Goal: Task Accomplishment & Management: Manage account settings

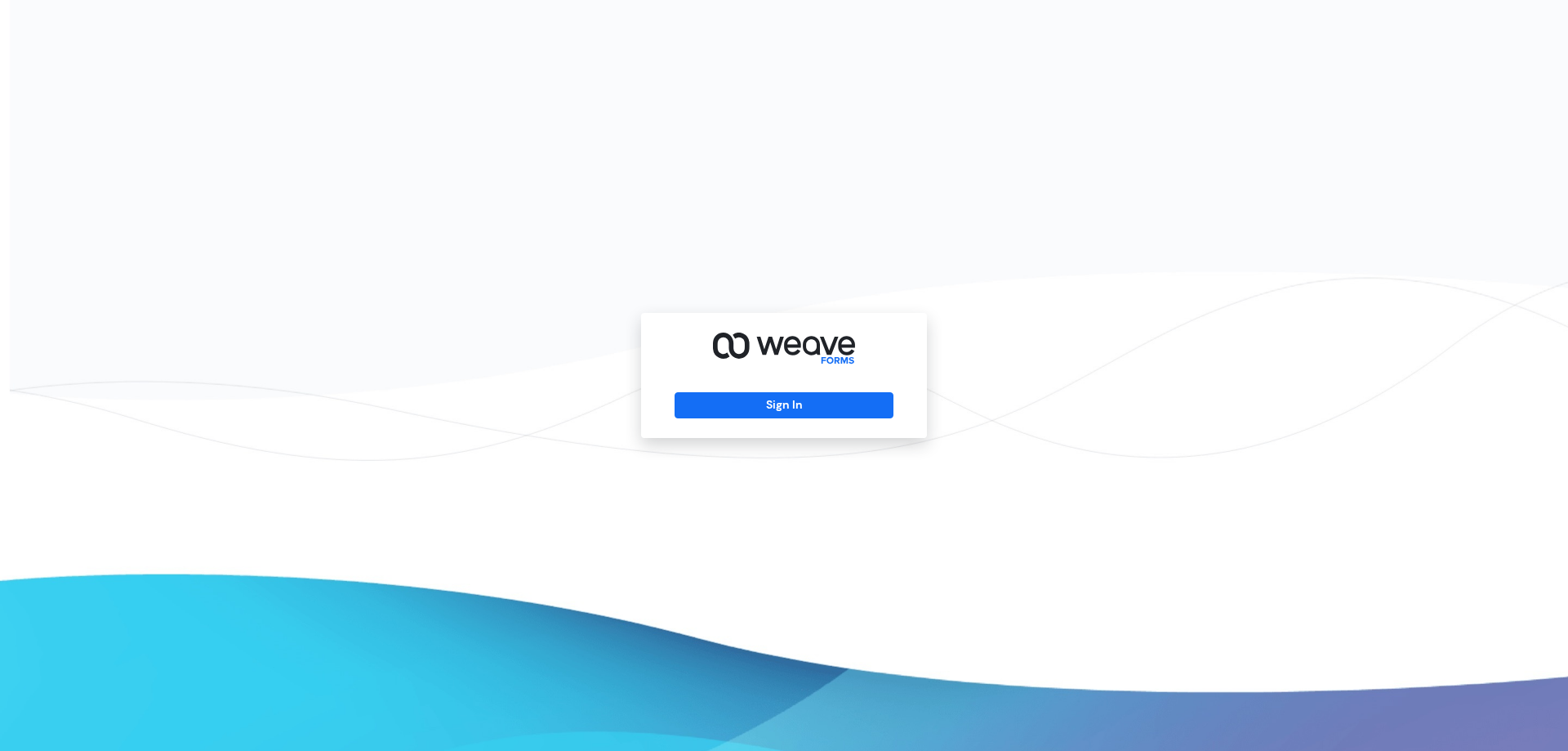
click at [781, 420] on div "Sign In" at bounding box center [784, 375] width 286 height 125
click at [784, 412] on button "Sign In" at bounding box center [783, 405] width 218 height 26
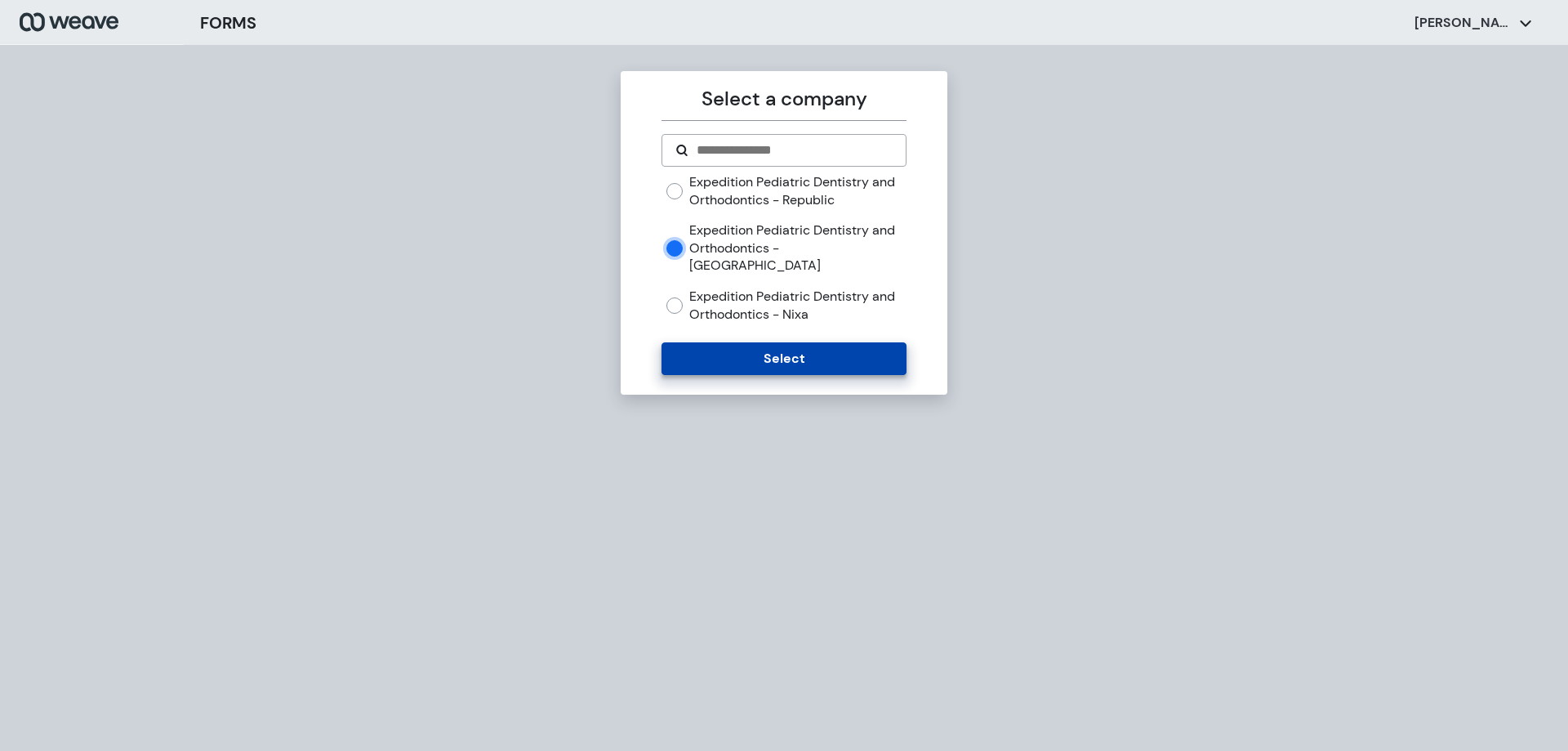
click at [714, 342] on button "Select" at bounding box center [784, 359] width 244 height 33
